Goal: Information Seeking & Learning: Learn about a topic

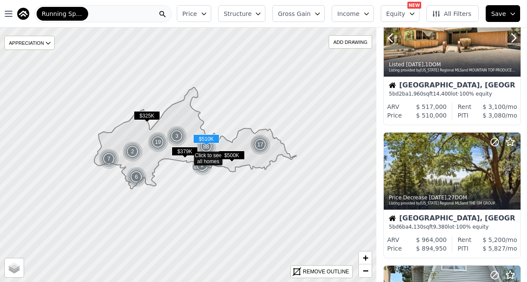
scroll to position [320, 0]
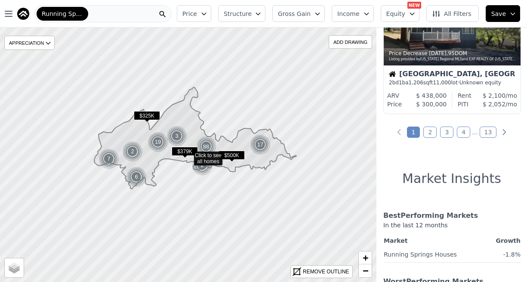
click at [432, 134] on link "2" at bounding box center [429, 132] width 13 height 11
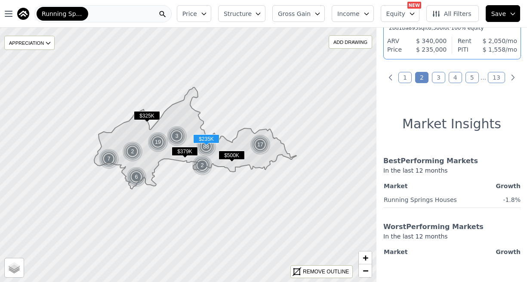
scroll to position [1751, 0]
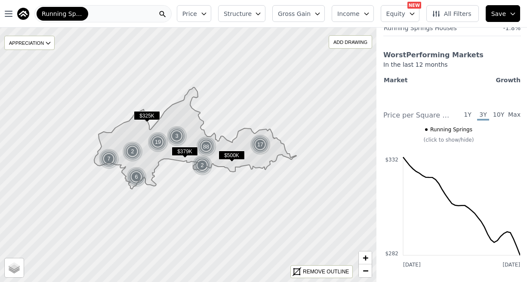
click at [129, 127] on icon at bounding box center [195, 138] width 202 height 102
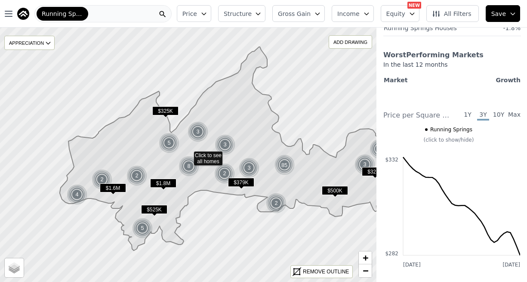
click at [147, 127] on icon at bounding box center [237, 149] width 355 height 204
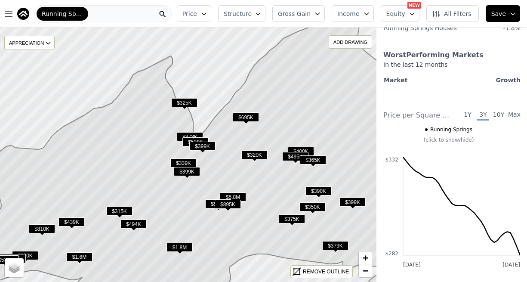
click at [414, 14] on icon "button" at bounding box center [412, 14] width 4 height 2
click at [443, 13] on span "All Filters" at bounding box center [452, 13] width 40 height 9
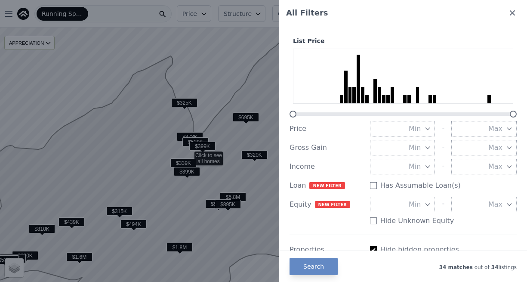
click at [244, 59] on div at bounding box center [263, 141] width 527 height 282
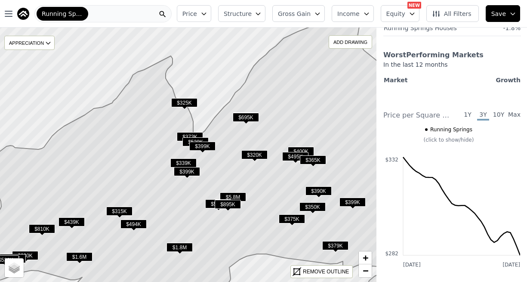
click at [175, 116] on icon at bounding box center [193, 154] width 443 height 307
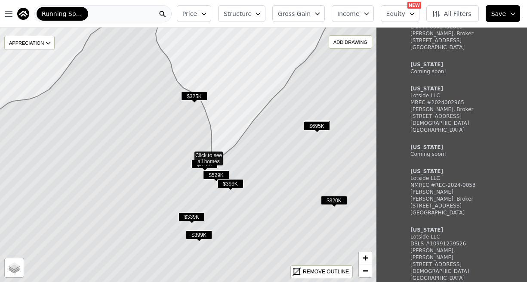
scroll to position [163, 0]
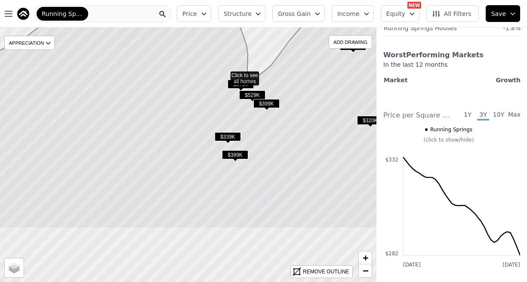
drag, startPoint x: 162, startPoint y: 152, endPoint x: 197, endPoint y: 77, distance: 82.0
click at [198, 73] on icon at bounding box center [225, 74] width 454 height 307
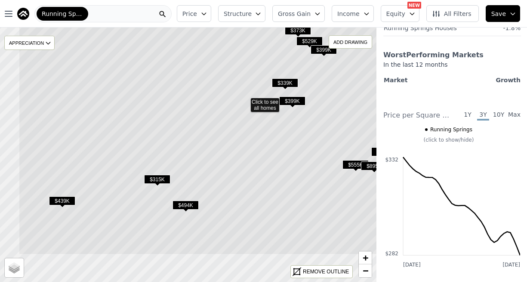
drag, startPoint x: 155, startPoint y: 161, endPoint x: 201, endPoint y: 117, distance: 63.3
click at [201, 117] on icon at bounding box center [246, 101] width 454 height 307
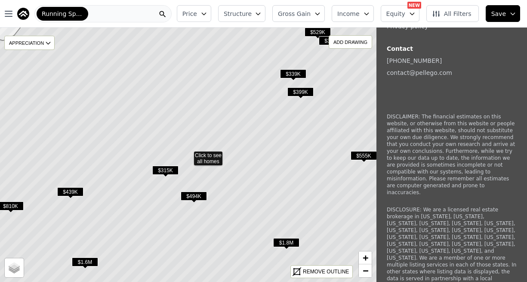
scroll to position [163, 0]
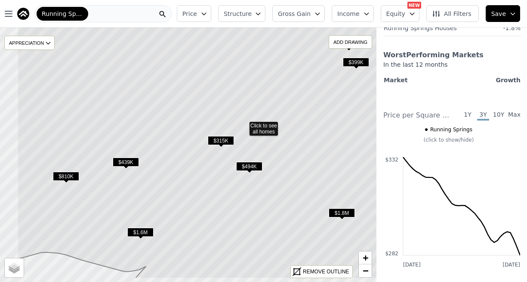
drag, startPoint x: 212, startPoint y: 173, endPoint x: 222, endPoint y: 157, distance: 18.5
click at [268, 143] on icon at bounding box center [244, 125] width 454 height 307
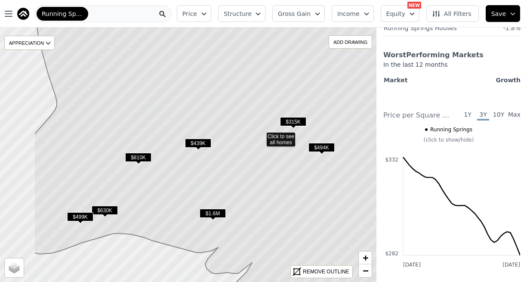
drag, startPoint x: 241, startPoint y: 156, endPoint x: 235, endPoint y: 156, distance: 6.9
click at [241, 156] on icon at bounding box center [261, 135] width 454 height 307
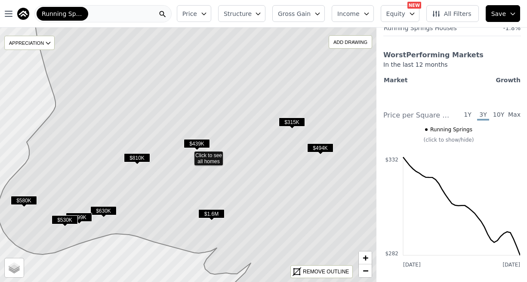
click at [202, 141] on span "$439K" at bounding box center [197, 143] width 26 height 9
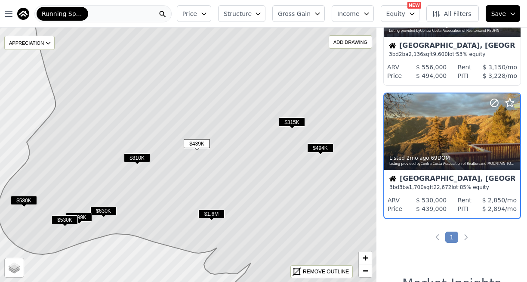
scroll to position [1009, 0]
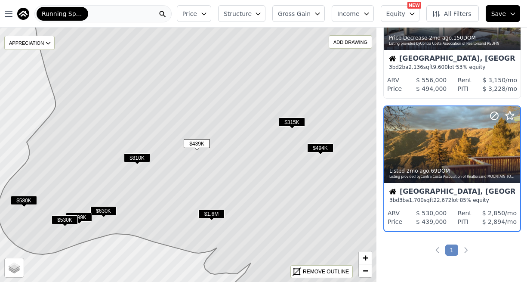
click at [87, 216] on span "$499K" at bounding box center [79, 217] width 26 height 9
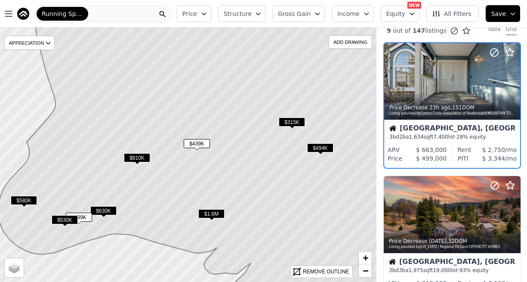
scroll to position [0, 0]
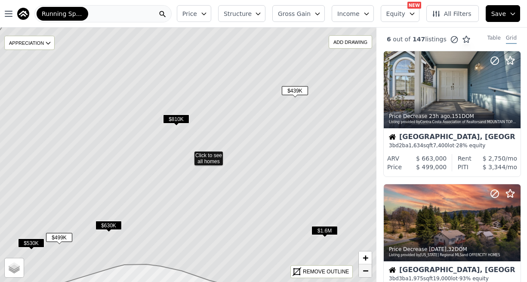
drag, startPoint x: 366, startPoint y: 269, endPoint x: 340, endPoint y: 237, distance: 41.1
click at [366, 269] on span "−" at bounding box center [366, 270] width 6 height 11
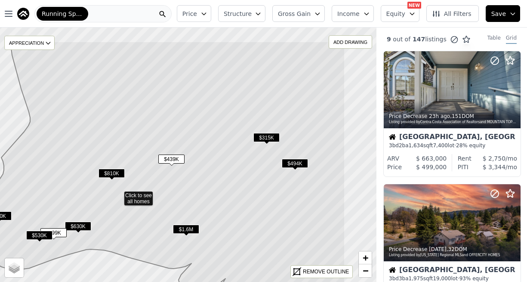
drag, startPoint x: 311, startPoint y: 146, endPoint x: 225, endPoint y: 185, distance: 94.7
click at [221, 198] on icon at bounding box center [158, 194] width 373 height 307
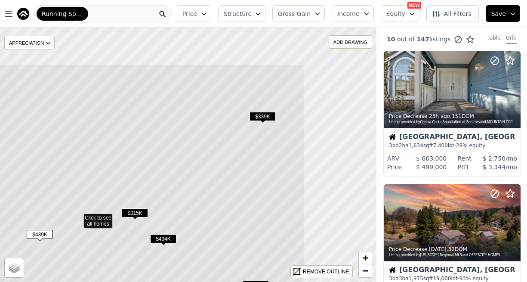
drag, startPoint x: 291, startPoint y: 113, endPoint x: 200, endPoint y: 164, distance: 104.6
click at [199, 166] on icon at bounding box center [78, 217] width 454 height 307
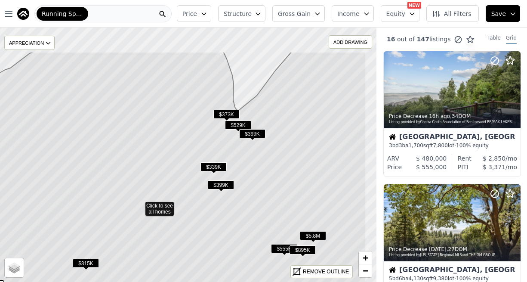
drag, startPoint x: 254, startPoint y: 91, endPoint x: 205, endPoint y: 140, distance: 69.4
click at [205, 142] on icon at bounding box center [140, 205] width 454 height 307
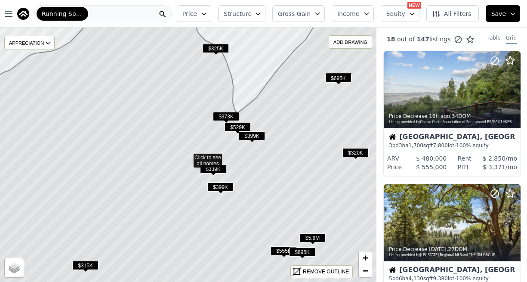
drag, startPoint x: 201, startPoint y: 85, endPoint x: 201, endPoint y: 133, distance: 48.6
click at [201, 133] on icon at bounding box center [188, 156] width 454 height 307
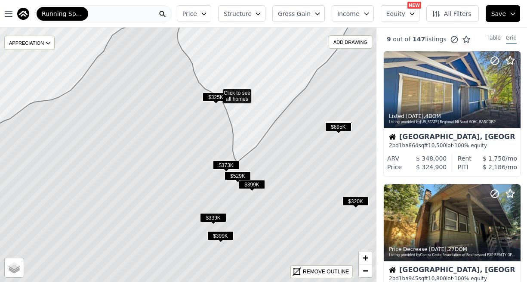
click at [217, 92] on icon at bounding box center [188, 155] width 454 height 308
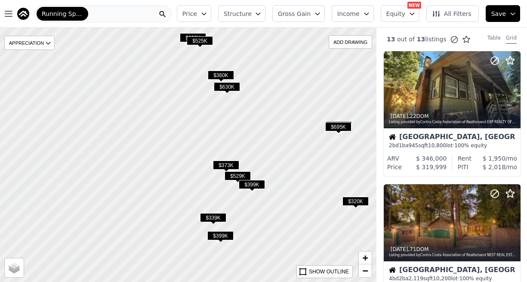
drag, startPoint x: 195, startPoint y: 125, endPoint x: 222, endPoint y: 121, distance: 27.0
click at [222, 120] on div at bounding box center [189, 154] width 452 height 305
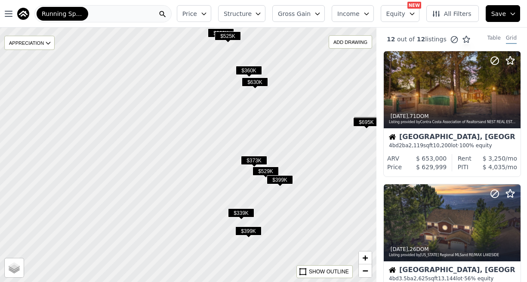
click at [227, 127] on div at bounding box center [189, 154] width 452 height 305
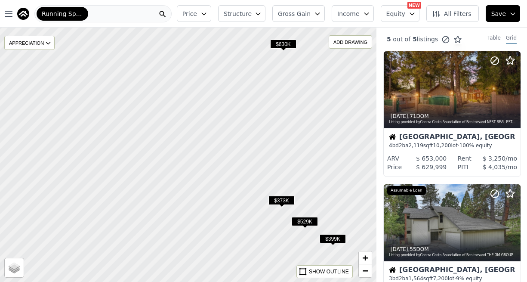
click at [214, 136] on div at bounding box center [189, 154] width 452 height 305
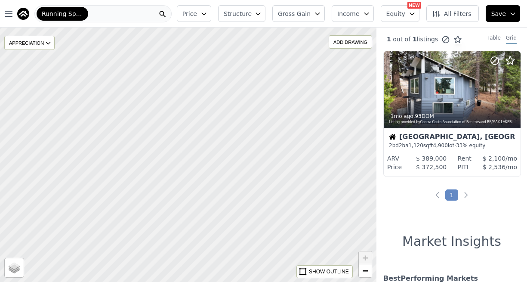
drag, startPoint x: 201, startPoint y: 92, endPoint x: 208, endPoint y: 123, distance: 31.4
click at [208, 123] on div at bounding box center [189, 154] width 452 height 305
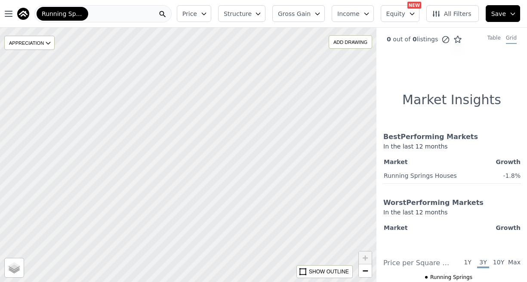
drag, startPoint x: 314, startPoint y: 13, endPoint x: 307, endPoint y: 14, distance: 7.0
click at [311, 13] on span "Gross Gain" at bounding box center [294, 13] width 33 height 9
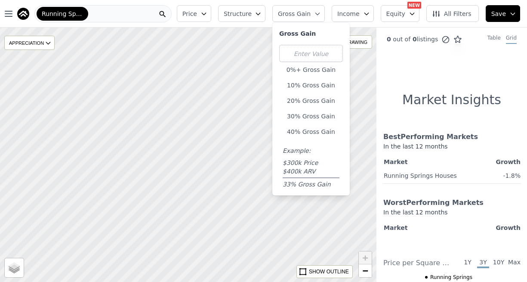
click at [260, 12] on button "Structure" at bounding box center [241, 13] width 47 height 17
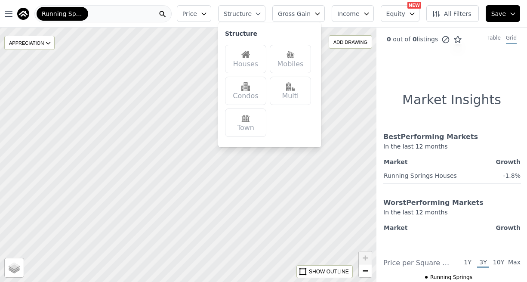
click at [197, 11] on span "Price" at bounding box center [189, 13] width 15 height 9
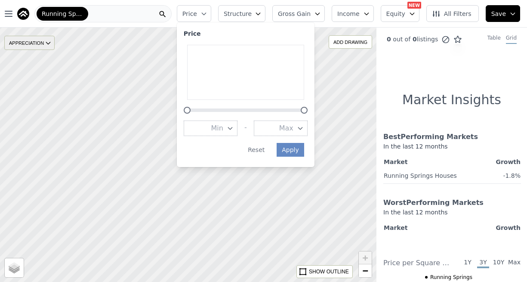
click at [50, 40] on icon at bounding box center [48, 43] width 7 height 7
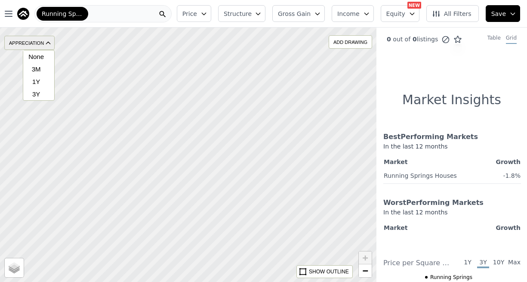
click at [50, 40] on icon at bounding box center [48, 43] width 7 height 7
click at [455, 16] on span "All Filters" at bounding box center [452, 13] width 40 height 9
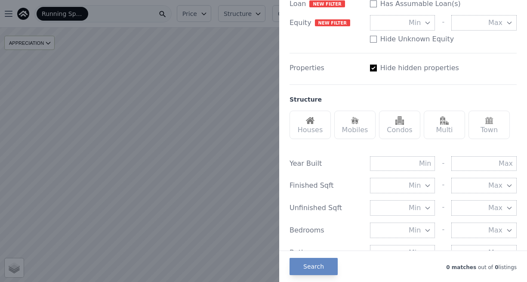
scroll to position [183, 0]
click at [381, 65] on label "Hide hidden properties" at bounding box center [419, 67] width 79 height 10
click at [377, 6] on input "Has Assumable Loan(s)" at bounding box center [373, 2] width 7 height 7
checkbox input "true"
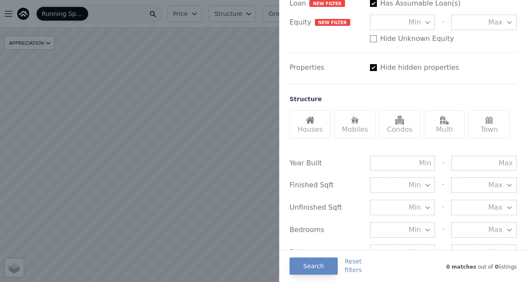
click at [370, 66] on input "Has Assumable Loan(s)" at bounding box center [373, 67] width 7 height 7
checkbox input "false"
click at [307, 265] on button "Search" at bounding box center [314, 265] width 48 height 17
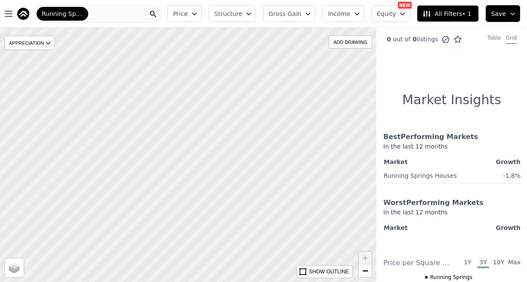
drag, startPoint x: 272, startPoint y: 157, endPoint x: 280, endPoint y: 153, distance: 9.4
click at [271, 158] on div at bounding box center [189, 154] width 452 height 305
click at [468, 12] on span "All Filters • 1" at bounding box center [447, 13] width 49 height 9
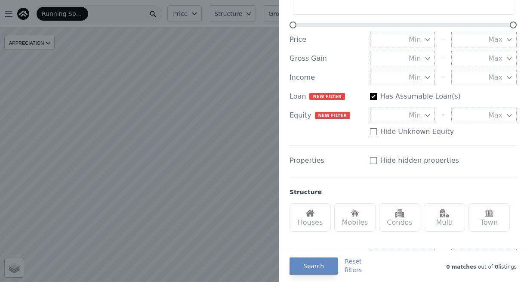
scroll to position [94, 0]
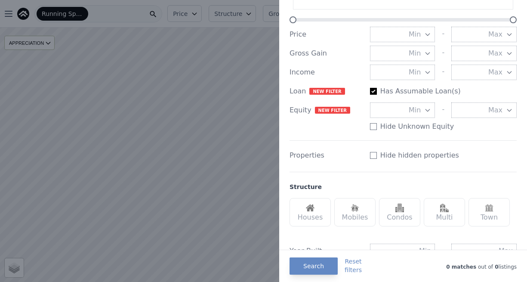
click at [373, 92] on input "Has Assumable Loan(s)" at bounding box center [373, 91] width 7 height 7
checkbox input "false"
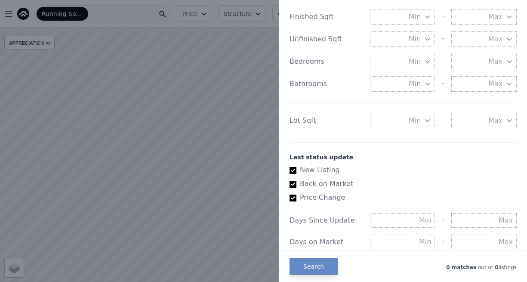
scroll to position [503, 0]
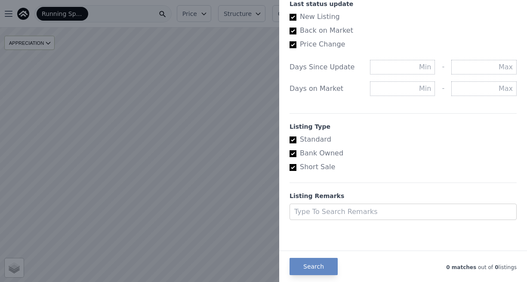
drag, startPoint x: 321, startPoint y: 266, endPoint x: 332, endPoint y: 198, distance: 68.9
click at [321, 266] on button "Search" at bounding box center [314, 266] width 48 height 17
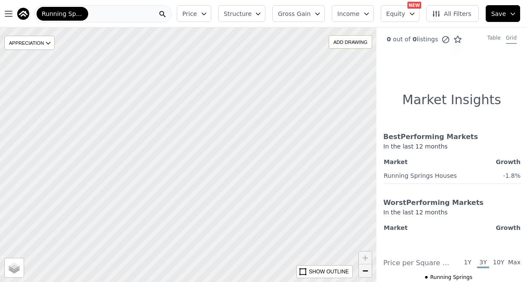
click at [365, 271] on span "−" at bounding box center [366, 270] width 6 height 11
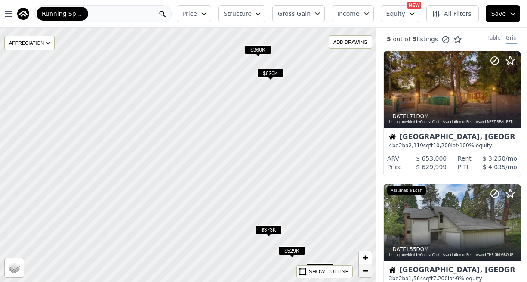
click at [364, 275] on span "−" at bounding box center [366, 270] width 6 height 11
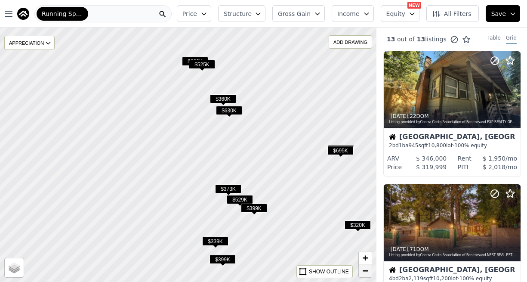
click at [364, 271] on span "−" at bounding box center [366, 270] width 6 height 11
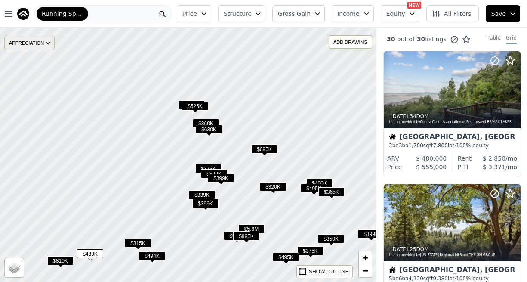
click at [44, 40] on div "APPRECIATION" at bounding box center [29, 43] width 50 height 14
drag, startPoint x: 47, startPoint y: 43, endPoint x: 83, endPoint y: 38, distance: 36.1
click at [47, 43] on icon at bounding box center [48, 43] width 4 height 2
drag, startPoint x: 409, startPoint y: 12, endPoint x: 407, endPoint y: 20, distance: 7.6
click at [409, 14] on button "Equity" at bounding box center [400, 13] width 39 height 17
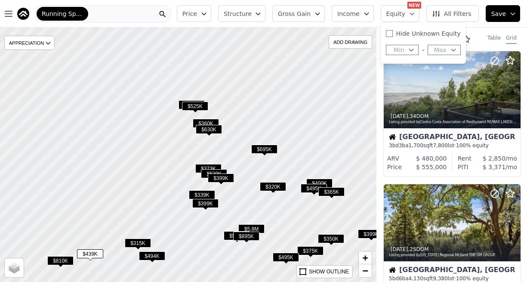
click at [412, 50] on icon "button" at bounding box center [411, 49] width 7 height 7
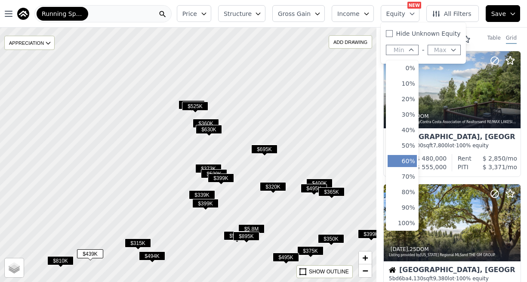
click at [411, 161] on button "60%" at bounding box center [402, 161] width 29 height 12
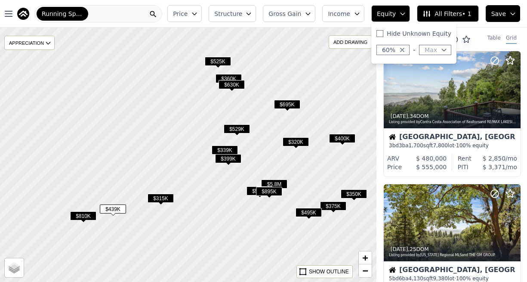
drag, startPoint x: 196, startPoint y: 239, endPoint x: 184, endPoint y: 198, distance: 42.6
click at [217, 195] on div at bounding box center [189, 154] width 452 height 305
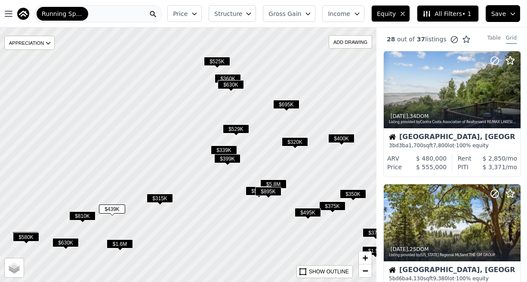
click at [82, 214] on span "$810K" at bounding box center [82, 215] width 26 height 9
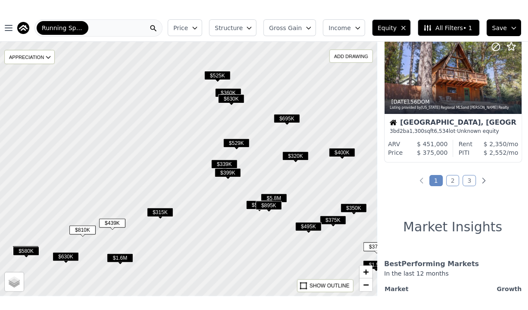
scroll to position [1472, 0]
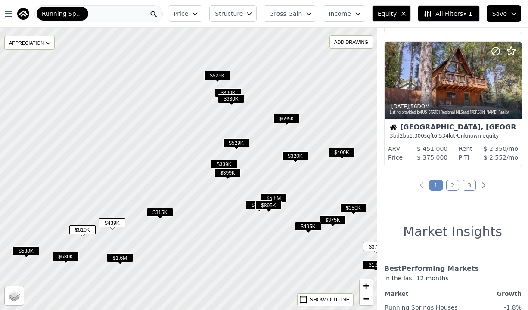
scroll to position [1471, 0]
click at [451, 12] on span "All Filters • 1" at bounding box center [447, 13] width 49 height 9
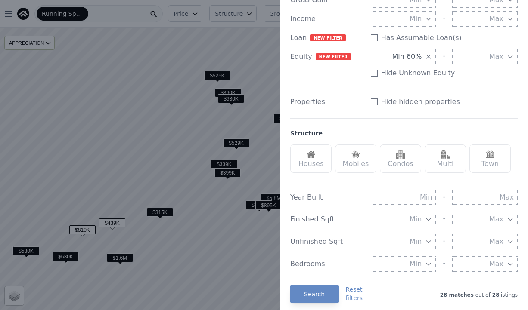
scroll to position [0, 0]
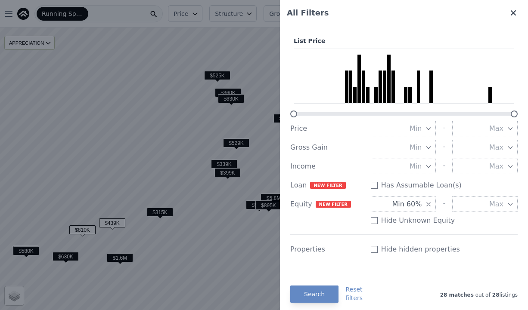
click at [509, 12] on icon at bounding box center [513, 13] width 9 height 9
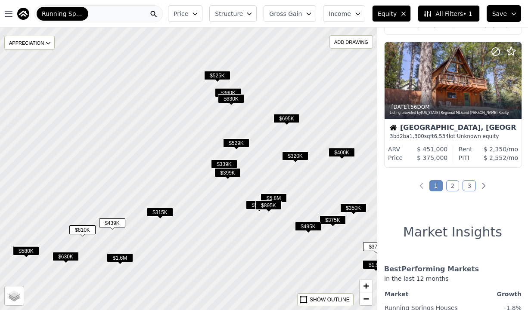
click at [240, 142] on span "$529K" at bounding box center [236, 143] width 26 height 9
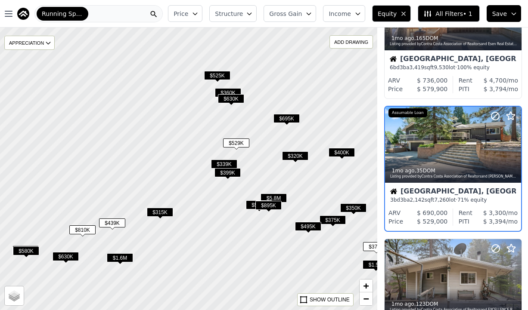
scroll to position [463, 0]
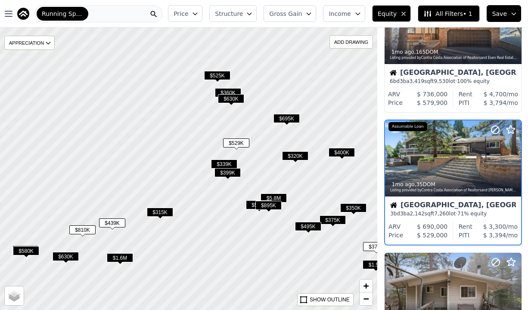
click at [230, 162] on span "$339K" at bounding box center [224, 164] width 26 height 9
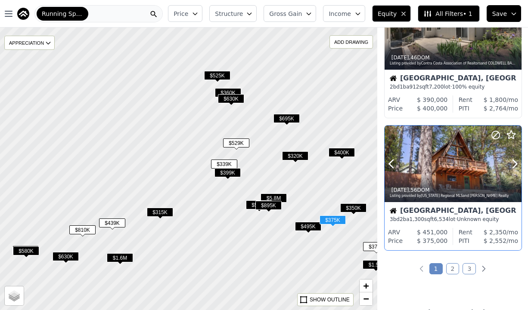
scroll to position [1387, 0]
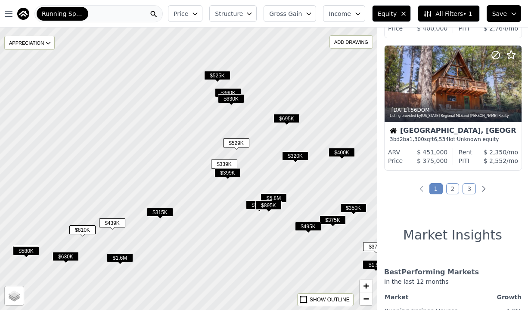
click at [452, 188] on link "2" at bounding box center [452, 188] width 13 height 11
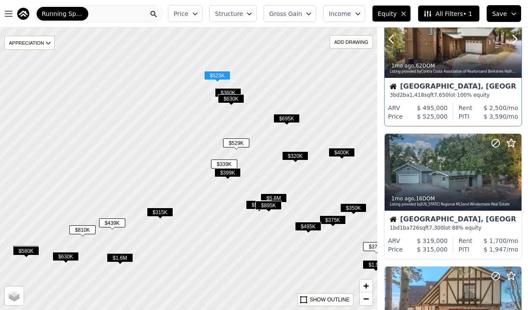
scroll to position [183, 0]
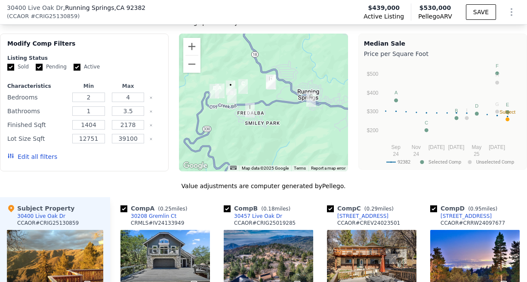
scroll to position [789, 0]
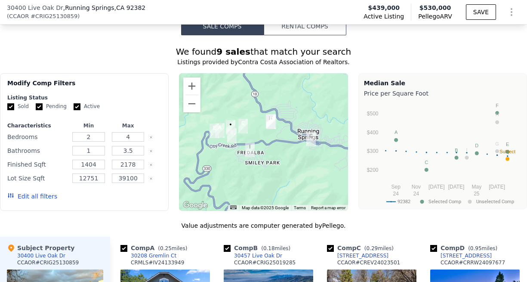
click at [300, 31] on button "Rental Comps" at bounding box center [305, 26] width 83 height 18
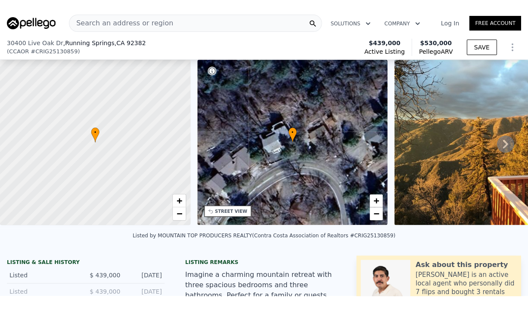
scroll to position [0, 0]
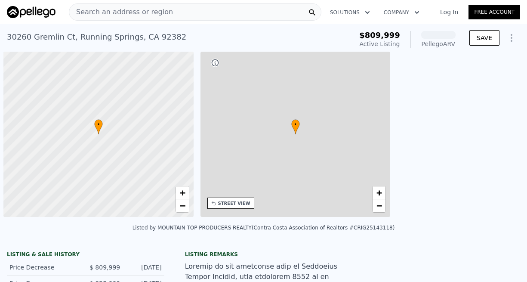
scroll to position [0, 3]
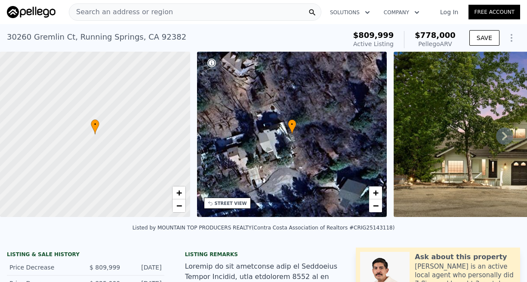
click at [506, 134] on icon at bounding box center [504, 135] width 17 height 17
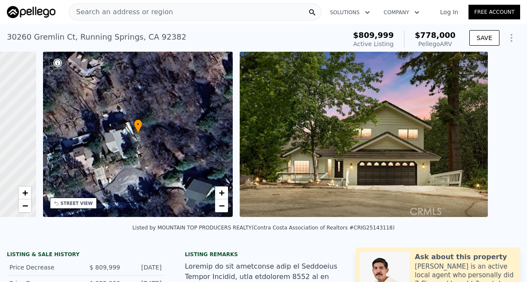
scroll to position [0, 200]
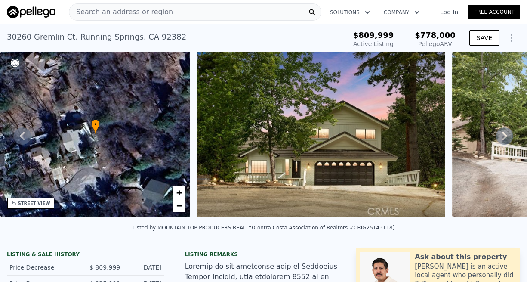
click at [504, 136] on icon at bounding box center [504, 136] width 5 height 9
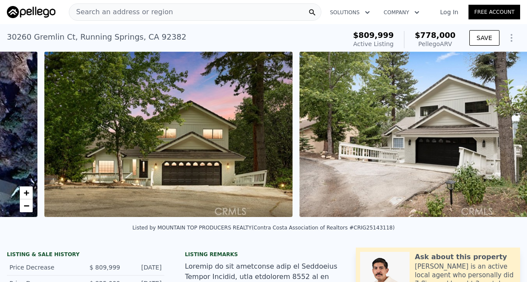
scroll to position [0, 394]
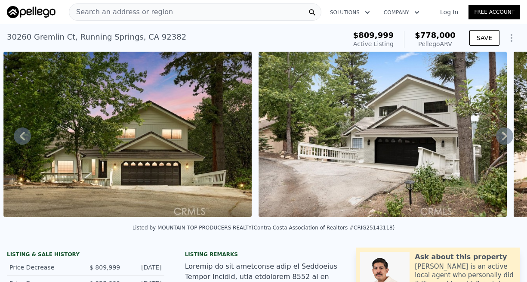
click at [504, 137] on icon at bounding box center [504, 136] width 5 height 9
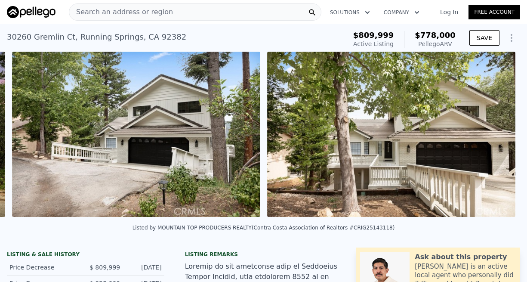
scroll to position [0, 649]
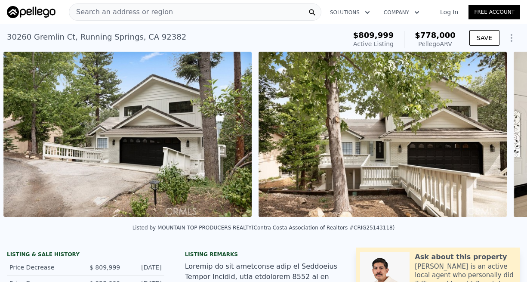
click at [504, 137] on div "• + − • + − STREET VIEW Loading... SATELLITE VIEW" at bounding box center [263, 136] width 527 height 168
click at [504, 137] on icon at bounding box center [504, 136] width 5 height 9
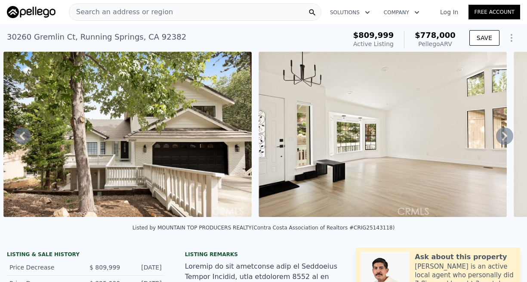
click at [506, 137] on icon at bounding box center [504, 135] width 17 height 17
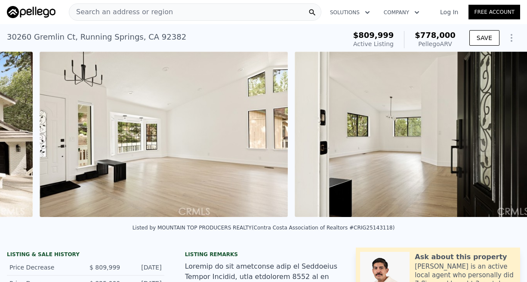
scroll to position [0, 1159]
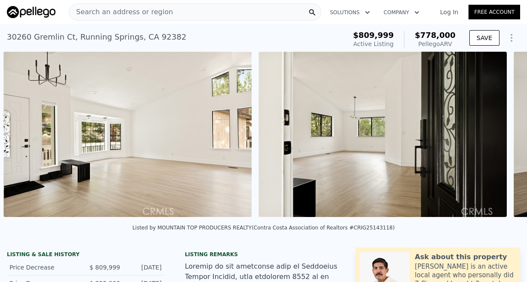
click at [506, 137] on img at bounding box center [383, 134] width 248 height 165
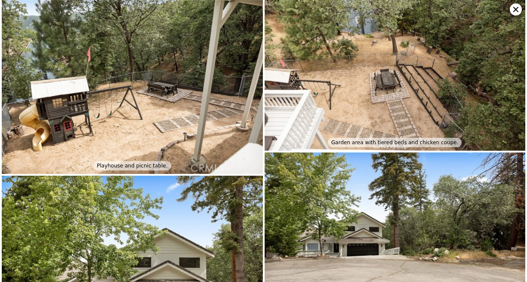
scroll to position [4839, 0]
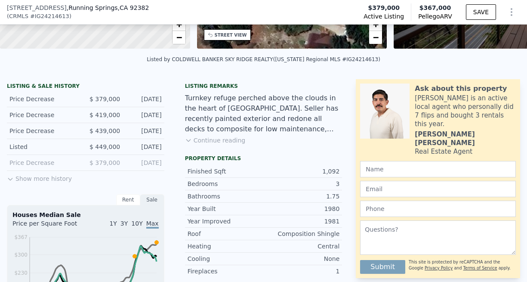
scroll to position [166, 0]
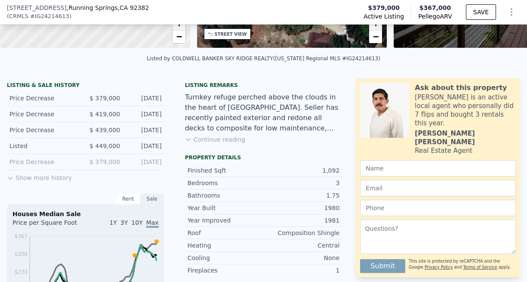
click at [48, 173] on button "Show more history" at bounding box center [39, 176] width 65 height 12
